Goal: Task Accomplishment & Management: Manage account settings

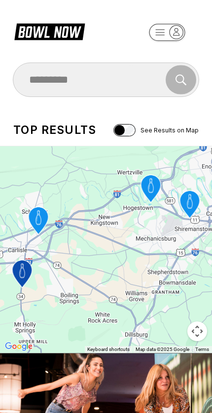
click at [62, 29] on icon at bounding box center [49, 31] width 70 height 19
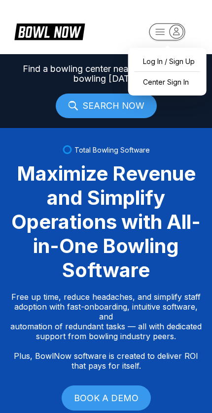
click at [179, 85] on div "Center Sign In" at bounding box center [167, 81] width 68 height 17
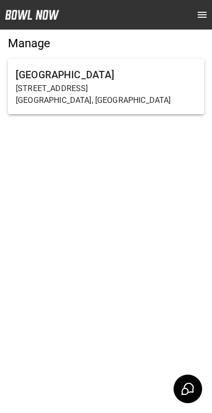
click at [53, 76] on h6 "[GEOGRAPHIC_DATA]" at bounding box center [106, 75] width 180 height 16
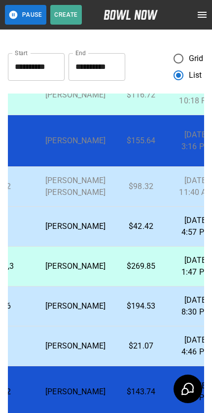
scroll to position [151, 310]
click at [79, 260] on p "Dawn Thureen" at bounding box center [76, 266] width 60 height 12
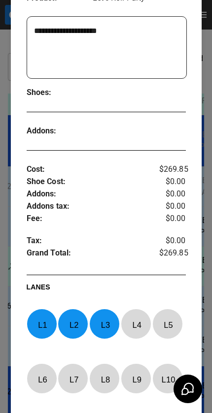
scroll to position [228, 0]
